Goal: Task Accomplishment & Management: Manage account settings

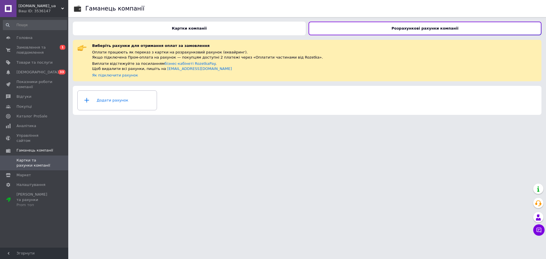
click at [30, 5] on span "[DOMAIN_NAME]_ua" at bounding box center [39, 5] width 43 height 5
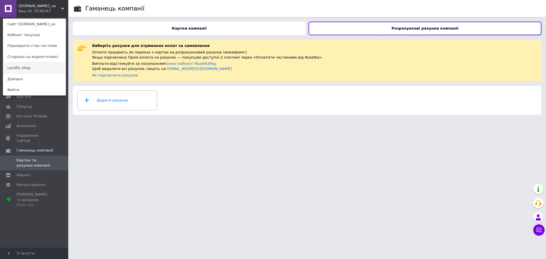
click at [31, 69] on link "Landliz shop" at bounding box center [34, 68] width 63 height 11
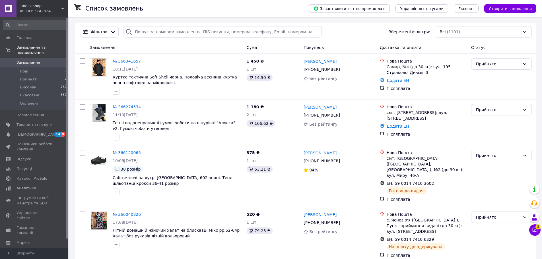
click at [45, 225] on span "Гаманець компанії" at bounding box center [34, 230] width 36 height 10
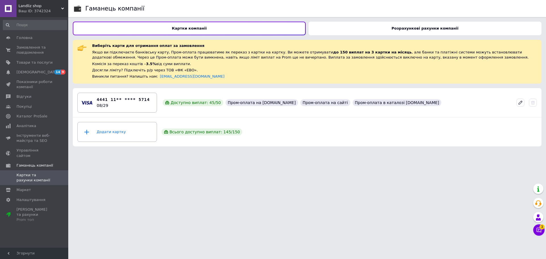
click at [425, 31] on div "Розрахункові рахунки компанії" at bounding box center [425, 29] width 233 height 14
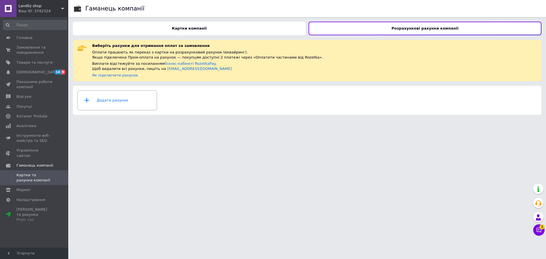
click at [116, 104] on div "Додати рахунок" at bounding box center [117, 100] width 72 height 17
click at [278, 119] on html "Landliz shop Ваш ID: 3742324 Сайт Landliz shop Кабінет покупця Перевірити стан …" at bounding box center [273, 59] width 546 height 119
click at [31, 37] on span "Головна" at bounding box center [34, 37] width 36 height 5
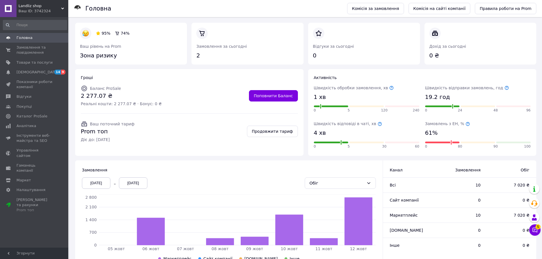
click at [25, 41] on link "Головна" at bounding box center [35, 38] width 70 height 10
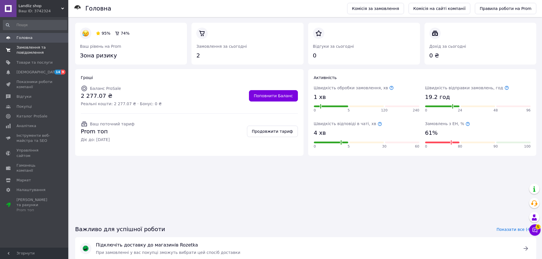
click at [33, 50] on span "Замовлення та повідомлення" at bounding box center [34, 50] width 36 height 10
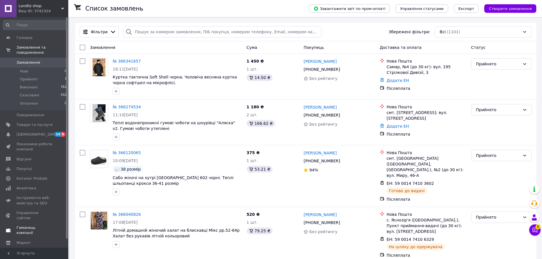
click at [48, 225] on span "Гаманець компанії" at bounding box center [34, 230] width 36 height 10
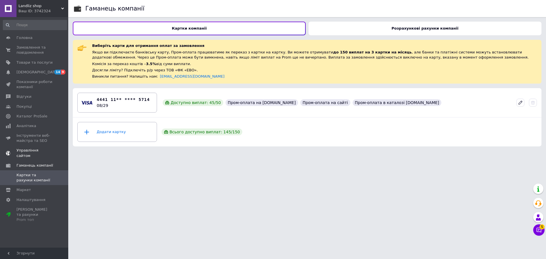
click at [41, 150] on span "Управління сайтом" at bounding box center [34, 153] width 36 height 10
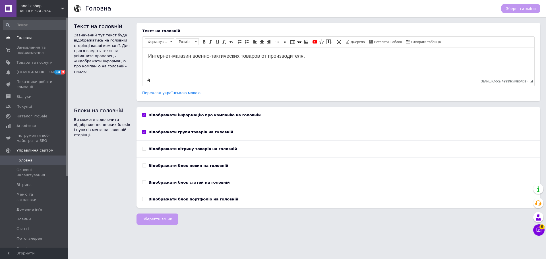
click at [34, 41] on link "Головна" at bounding box center [35, 38] width 70 height 10
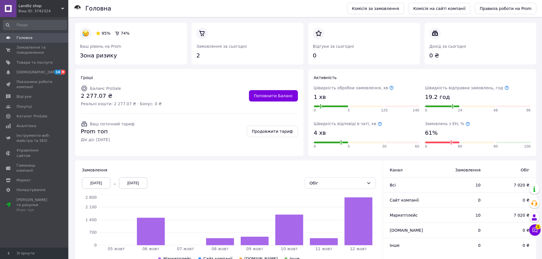
click at [465, 125] on icon at bounding box center [467, 124] width 5 height 5
click at [536, 228] on span "3" at bounding box center [537, 226] width 5 height 5
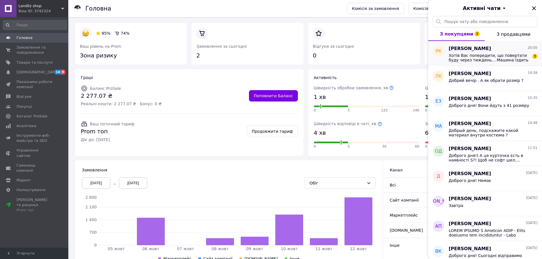
click at [492, 59] on span "Хотів Вас попередити, що повертати буду через тиждень... Машина їздить з поліго…" at bounding box center [488, 57] width 81 height 9
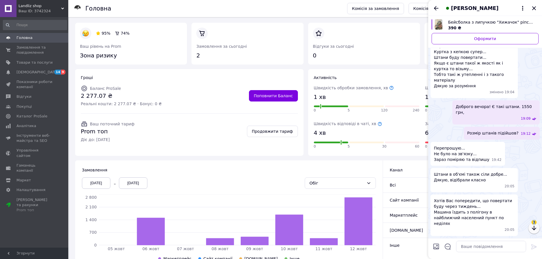
click at [533, 225] on div "3" at bounding box center [533, 227] width 11 height 11
click at [534, 228] on icon "button" at bounding box center [533, 228] width 7 height 7
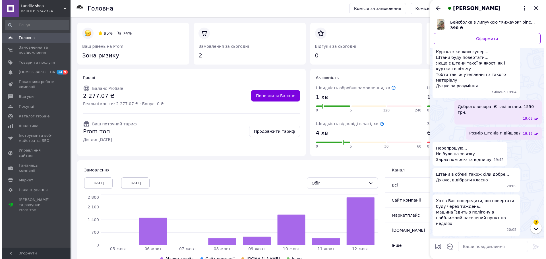
scroll to position [1864, 0]
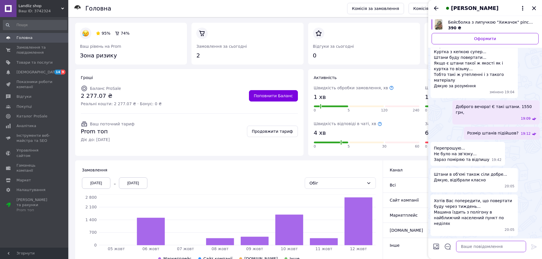
click at [485, 244] on textarea at bounding box center [491, 246] width 70 height 11
click at [534, 9] on icon "Закрити" at bounding box center [534, 8] width 4 height 4
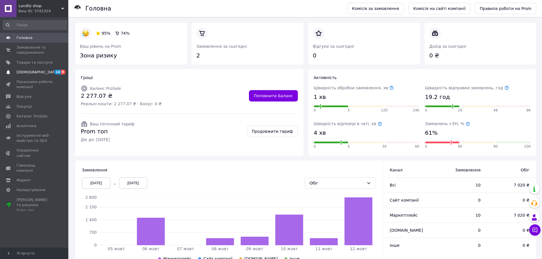
click at [36, 73] on span "[DEMOGRAPHIC_DATA]" at bounding box center [37, 72] width 42 height 5
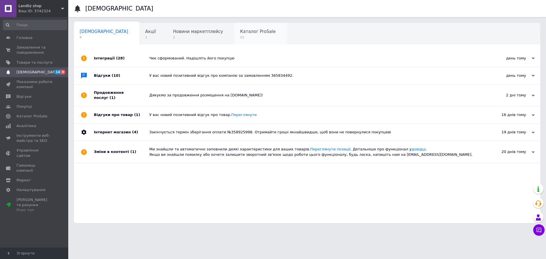
click at [234, 35] on div "Каталог ProSale 11" at bounding box center [260, 34] width 53 height 22
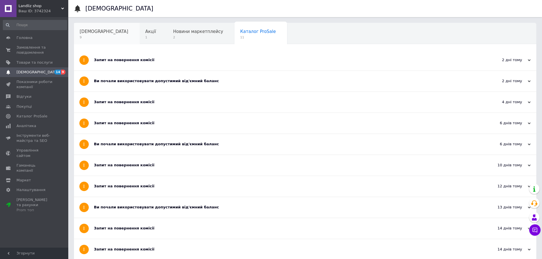
click at [104, 38] on div "Сповіщення 9" at bounding box center [107, 34] width 66 height 22
